Goal: Navigation & Orientation: Go to known website

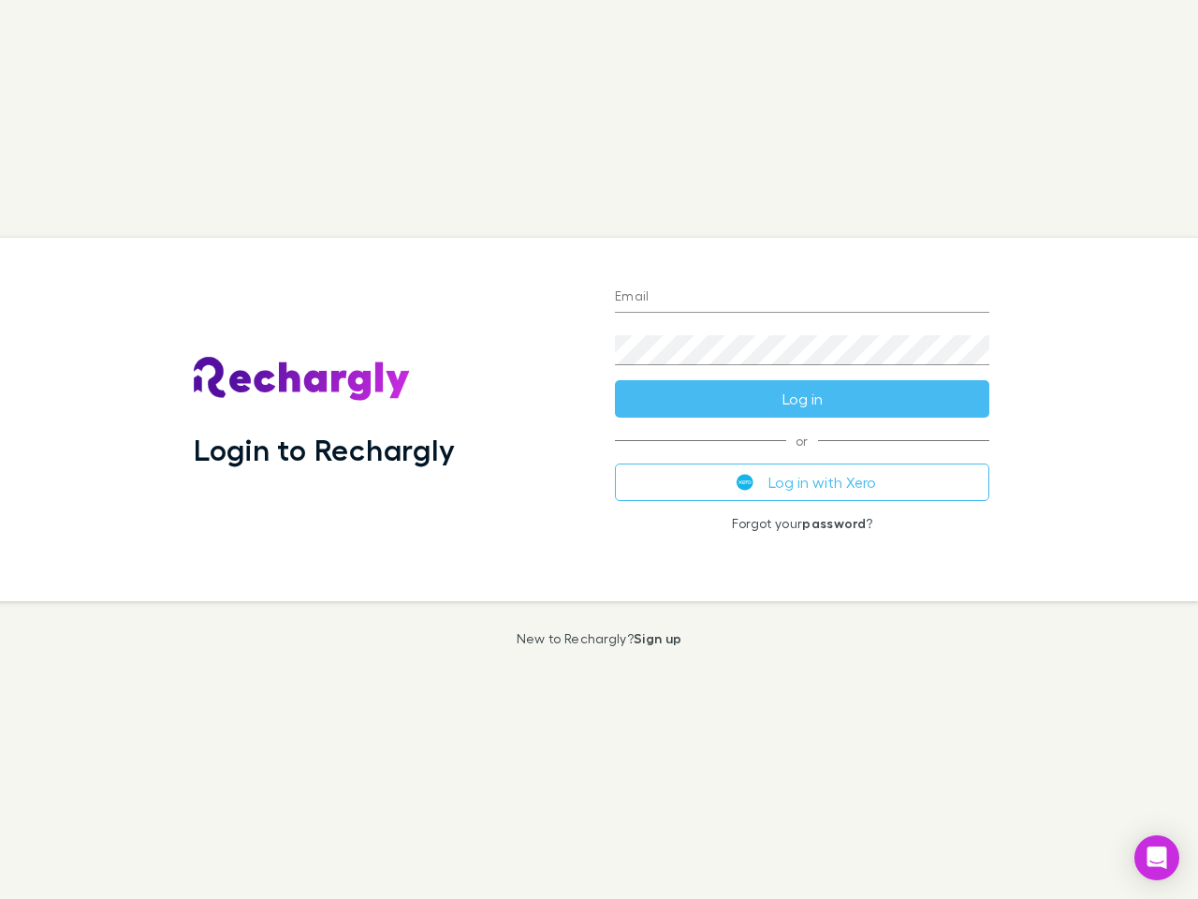
click at [599, 449] on div "Login to Rechargly" at bounding box center [389, 419] width 421 height 363
click at [802, 298] on input "Email" at bounding box center [802, 298] width 374 height 30
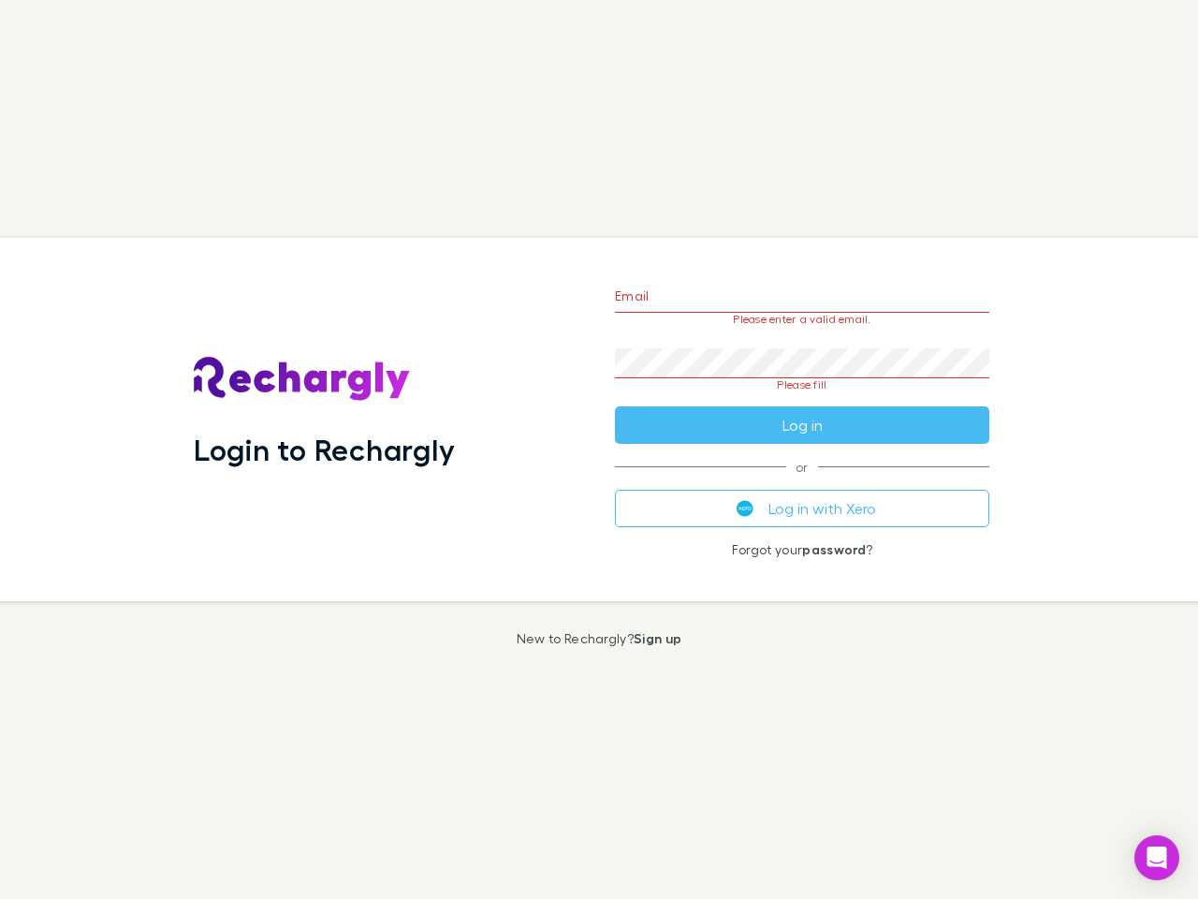
click at [802, 399] on form "Email Please enter a valid email. Password Please fill Log in" at bounding box center [802, 356] width 374 height 176
click at [802, 482] on div "Email Please enter a valid email. Password Please fill Log in or Log in with Xe…" at bounding box center [802, 419] width 404 height 363
click at [1157, 857] on icon "Open Intercom Messenger" at bounding box center [1158, 857] width 20 height 22
